Goal: Communication & Community: Answer question/provide support

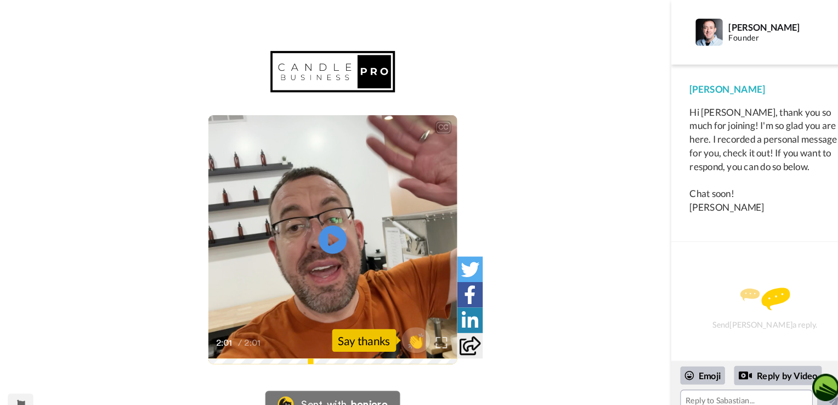
click at [743, 298] on img at bounding box center [748, 290] width 48 height 22
click at [761, 314] on div "Send [PERSON_NAME] a reply." at bounding box center [747, 298] width 152 height 91
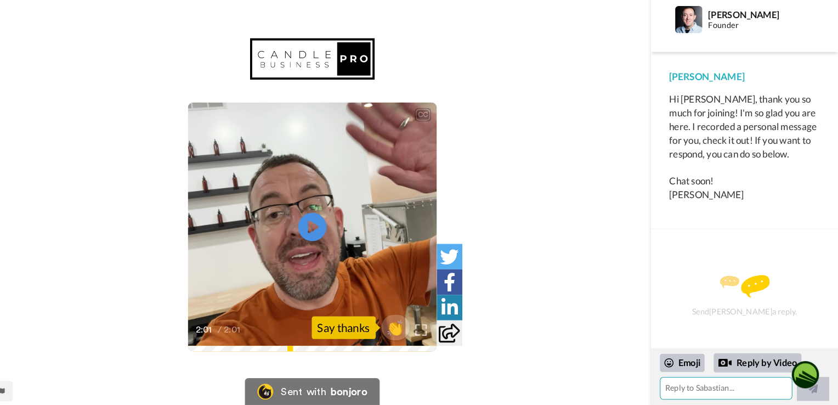
click at [688, 389] on textarea at bounding box center [729, 388] width 128 height 22
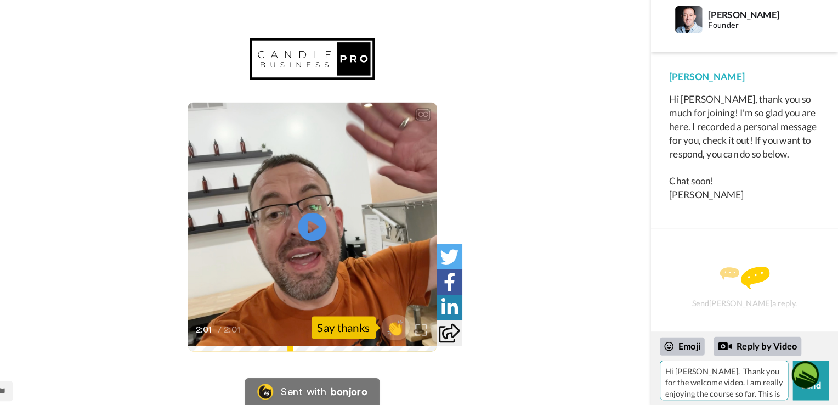
click at [713, 373] on textarea "Hi [PERSON_NAME]. Thank you for the welcome video. I am really enjoying the cou…" at bounding box center [727, 380] width 125 height 38
click at [733, 393] on textarea "Hi [PERSON_NAME]. Hi [PERSON_NAME]. Thank you for the welcome video. I am reall…" at bounding box center [727, 380] width 125 height 38
click at [333, 234] on icon at bounding box center [328, 232] width 29 height 29
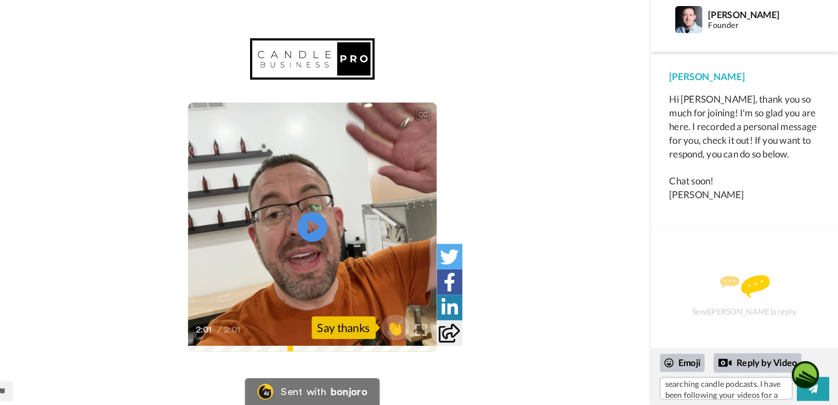
click at [328, 233] on icon "Play/Pause" at bounding box center [328, 232] width 29 height 52
click at [333, 231] on icon "Play/Pause" at bounding box center [328, 232] width 29 height 52
click at [782, 402] on div "Emoji Reply by Video Hi [PERSON_NAME]. Hi [PERSON_NAME]. Thank you for the welc…" at bounding box center [748, 377] width 182 height 55
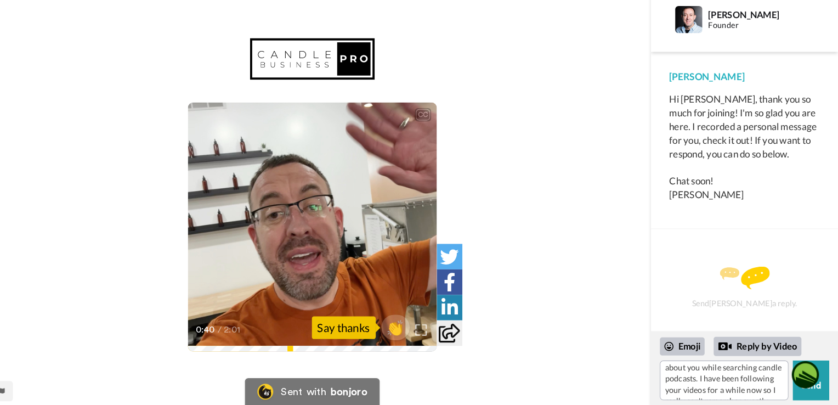
click at [600, 295] on div "CC Play/Pause complete it and submit it, myself or [PERSON_NAME] will actually …" at bounding box center [328, 209] width 657 height 320
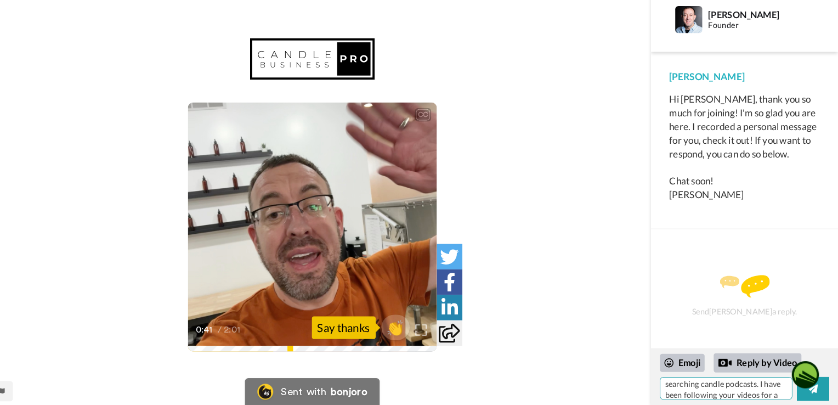
click at [782, 399] on textarea "Hi [PERSON_NAME]. Hi [PERSON_NAME]. Thank you for the welcome video. I am reall…" at bounding box center [729, 388] width 128 height 22
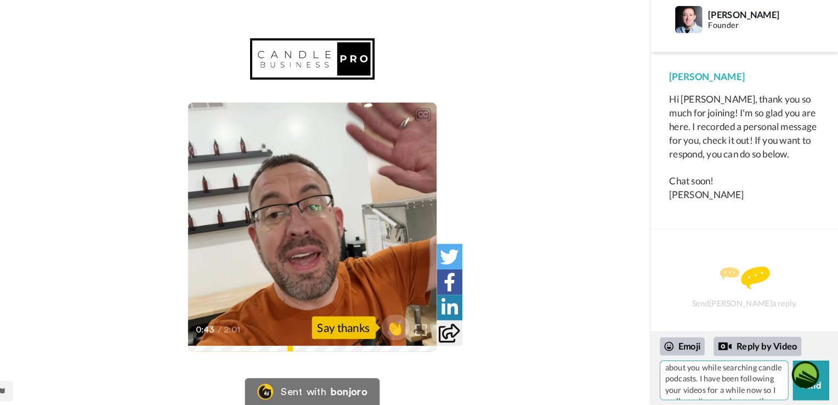
click at [777, 398] on textarea "Hi [PERSON_NAME]. Hi [PERSON_NAME]. Thank you for the welcome video. I am reall…" at bounding box center [727, 380] width 125 height 38
click at [555, 350] on div "CC Play/Pause We usually say give us like a 72 hour turnaround time just becaus…" at bounding box center [328, 209] width 657 height 320
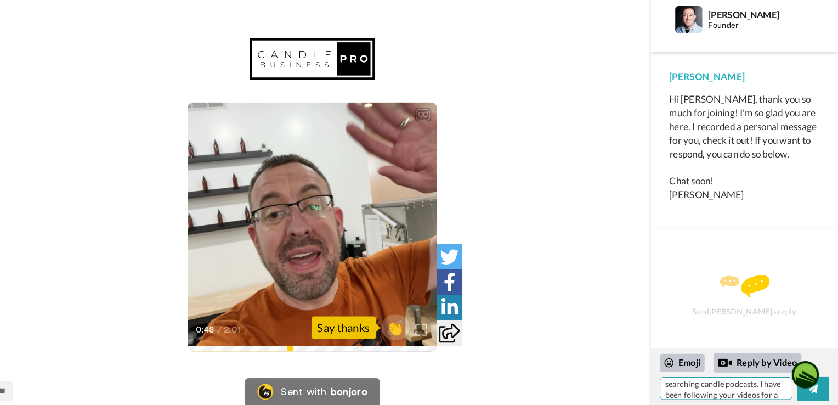
click at [782, 399] on textarea "Hi [PERSON_NAME]. Hi [PERSON_NAME]. Thank you for the welcome video. I am reall…" at bounding box center [729, 388] width 128 height 22
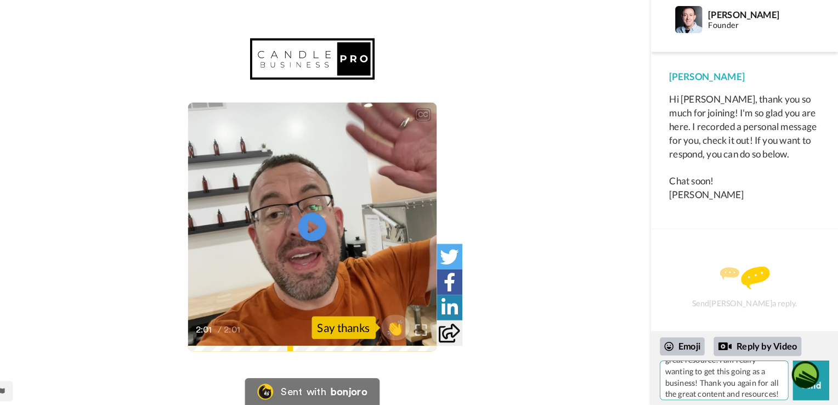
scroll to position [179, 0]
click at [725, 375] on textarea "Hi [PERSON_NAME]. Hi [PERSON_NAME]. Thank you for the welcome video. I am reall…" at bounding box center [727, 380] width 125 height 38
click at [762, 393] on textarea "Hi [PERSON_NAME]. Hi [PERSON_NAME]. Thank you for the welcome video. I am reall…" at bounding box center [727, 380] width 125 height 38
type textarea "Hi [PERSON_NAME]. Hi [PERSON_NAME]. Thank you for the welcome video. I am reall…"
click at [818, 395] on button "Send" at bounding box center [811, 380] width 35 height 38
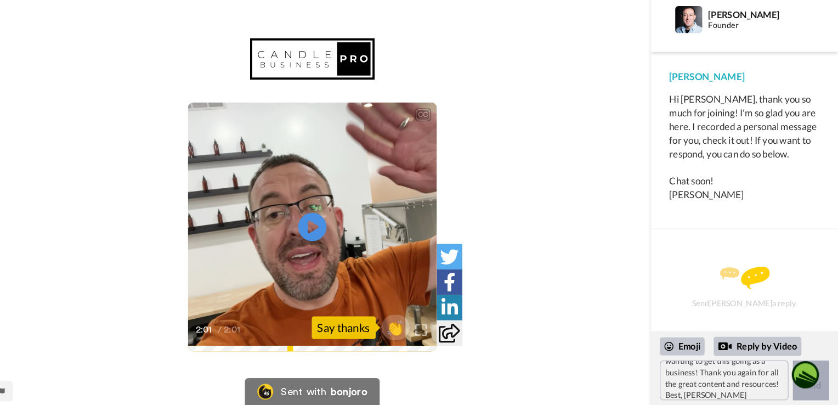
scroll to position [0, 0]
